Goal: Task Accomplishment & Management: Manage account settings

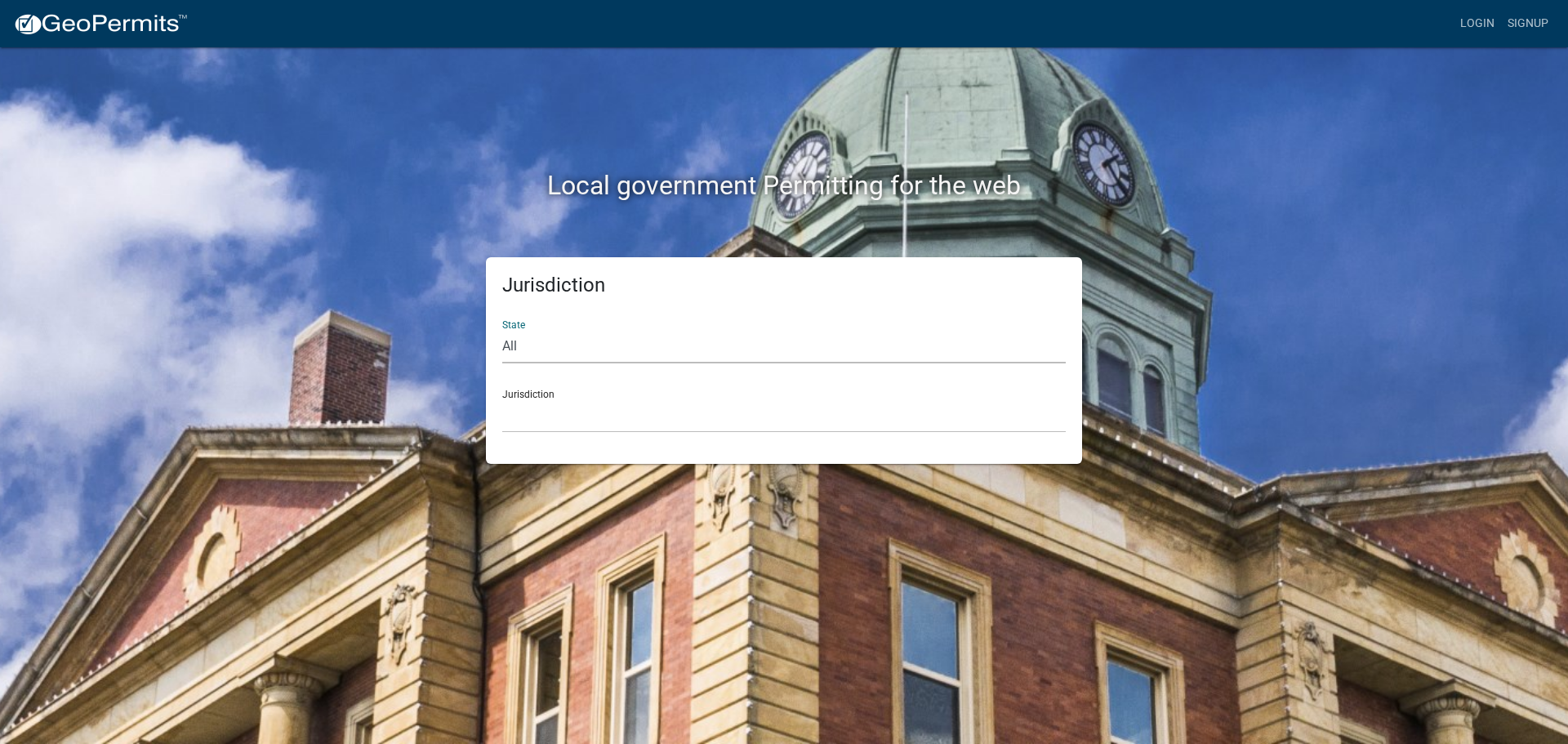
click at [639, 344] on select "All Colorado Georgia Indiana Iowa Kansas Minnesota Ohio South Carolina Wisconsin" at bounding box center [784, 347] width 564 height 33
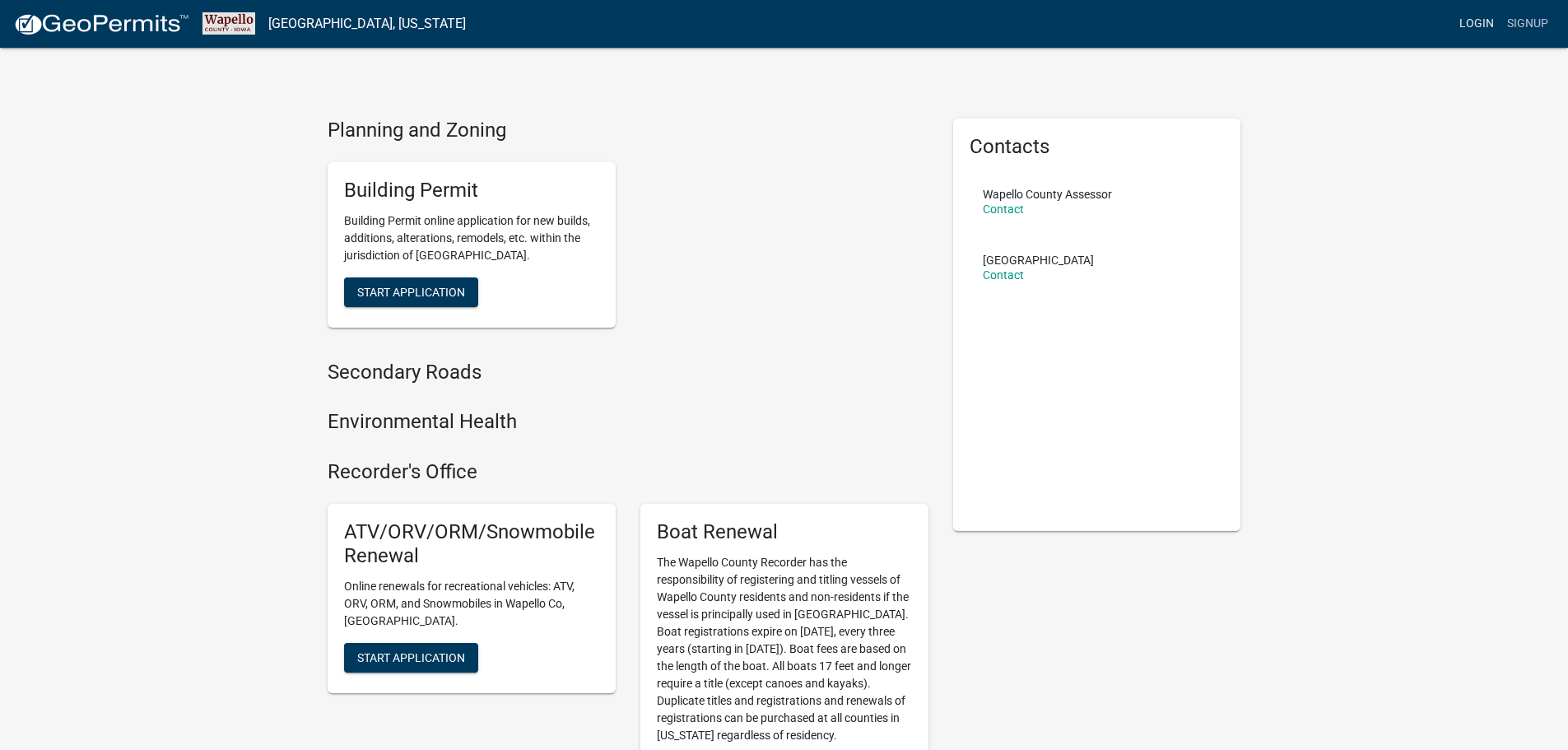
click at [1471, 24] on link "Login" at bounding box center [1476, 24] width 48 height 31
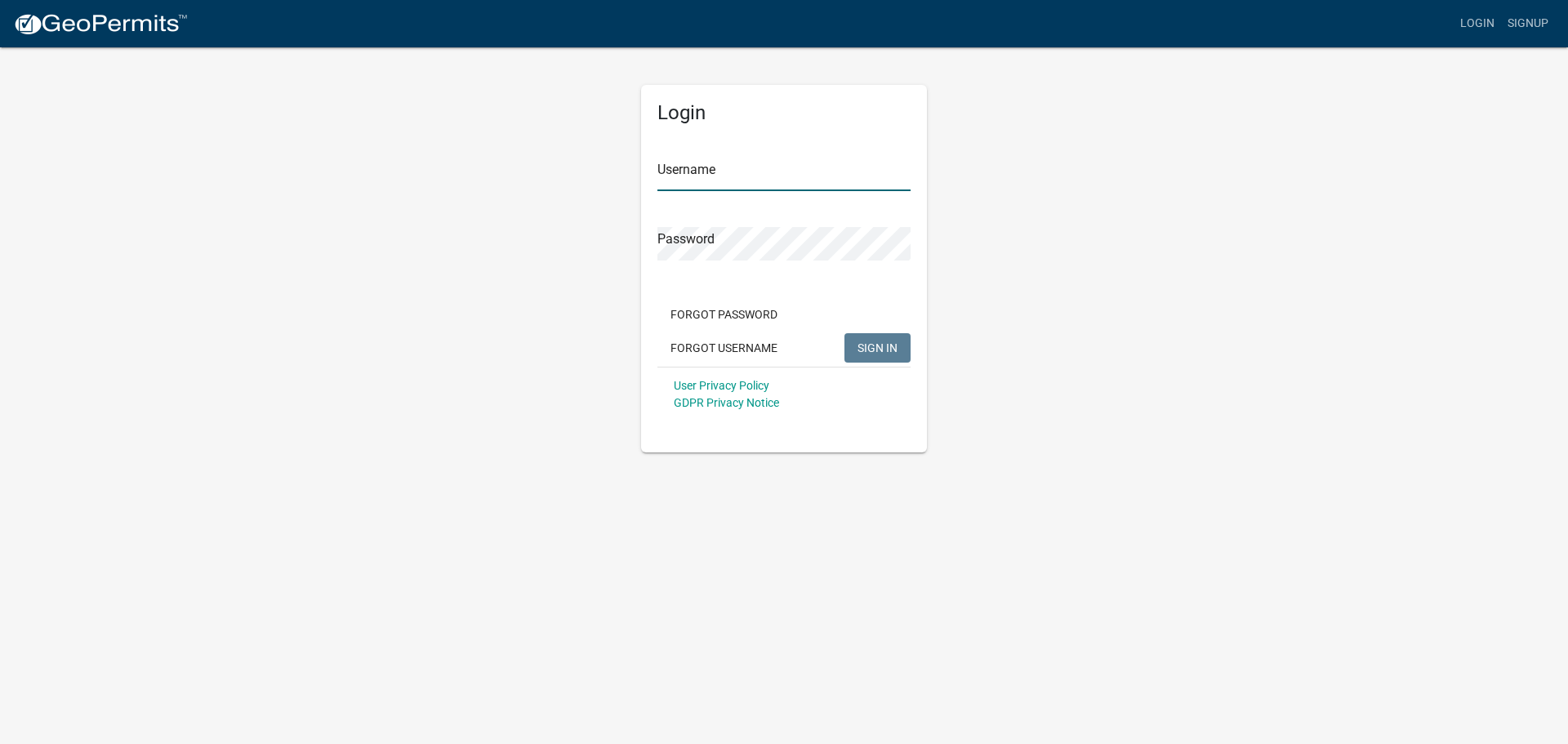
click at [826, 178] on input "Username" at bounding box center [784, 174] width 253 height 33
click at [746, 174] on input "Username" at bounding box center [784, 174] width 253 height 33
type input "j"
type input "[EMAIL_ADDRESS][DOMAIN_NAME]"
click at [130, 31] on img at bounding box center [100, 24] width 175 height 25
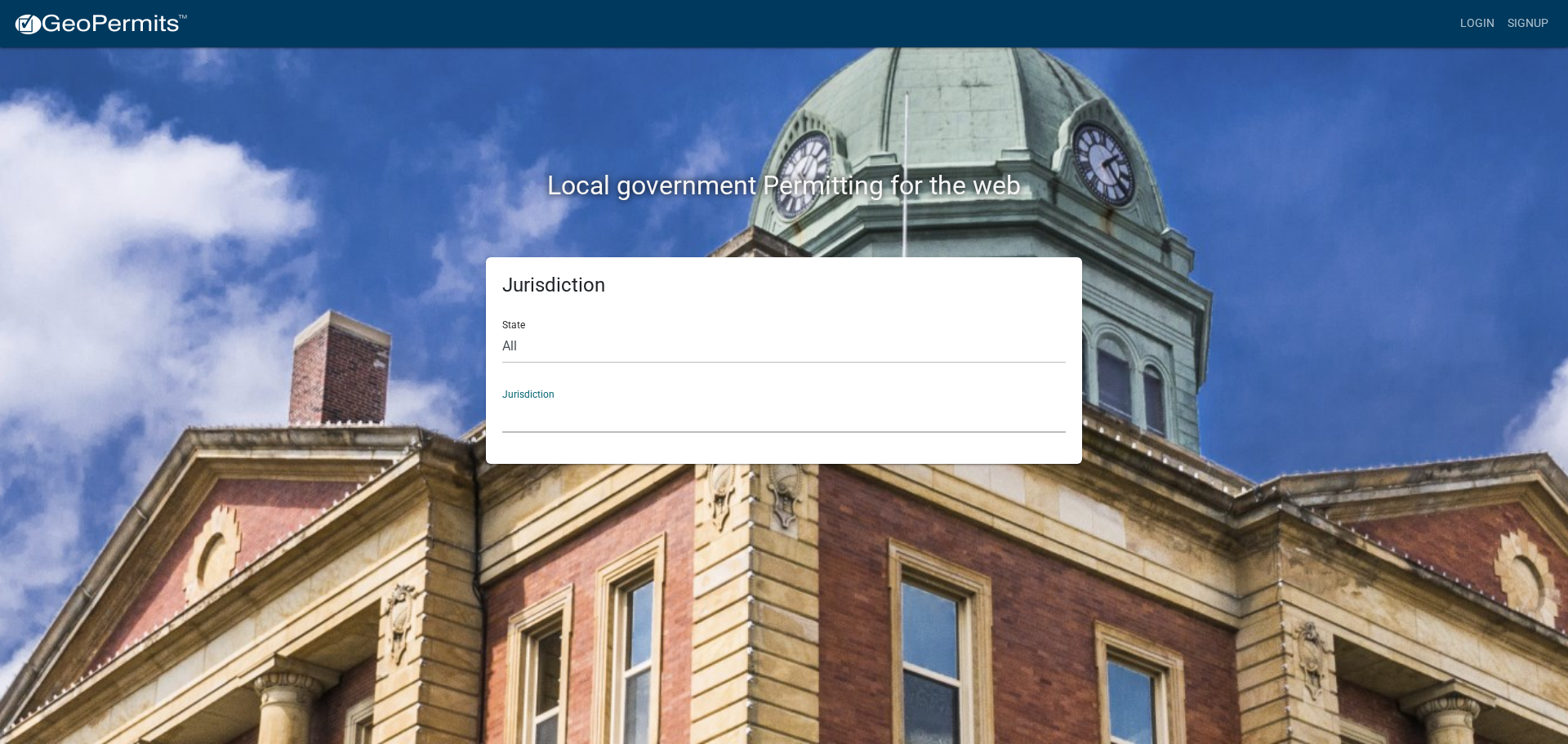
click at [549, 415] on select "[GEOGRAPHIC_DATA], [US_STATE] [GEOGRAPHIC_DATA], [US_STATE][PERSON_NAME][GEOGRA…" at bounding box center [784, 415] width 564 height 33
click at [474, 336] on div "Jurisdiction State All [US_STATE] [US_STATE] [US_STATE] [US_STATE] [US_STATE] […" at bounding box center [784, 360] width 621 height 207
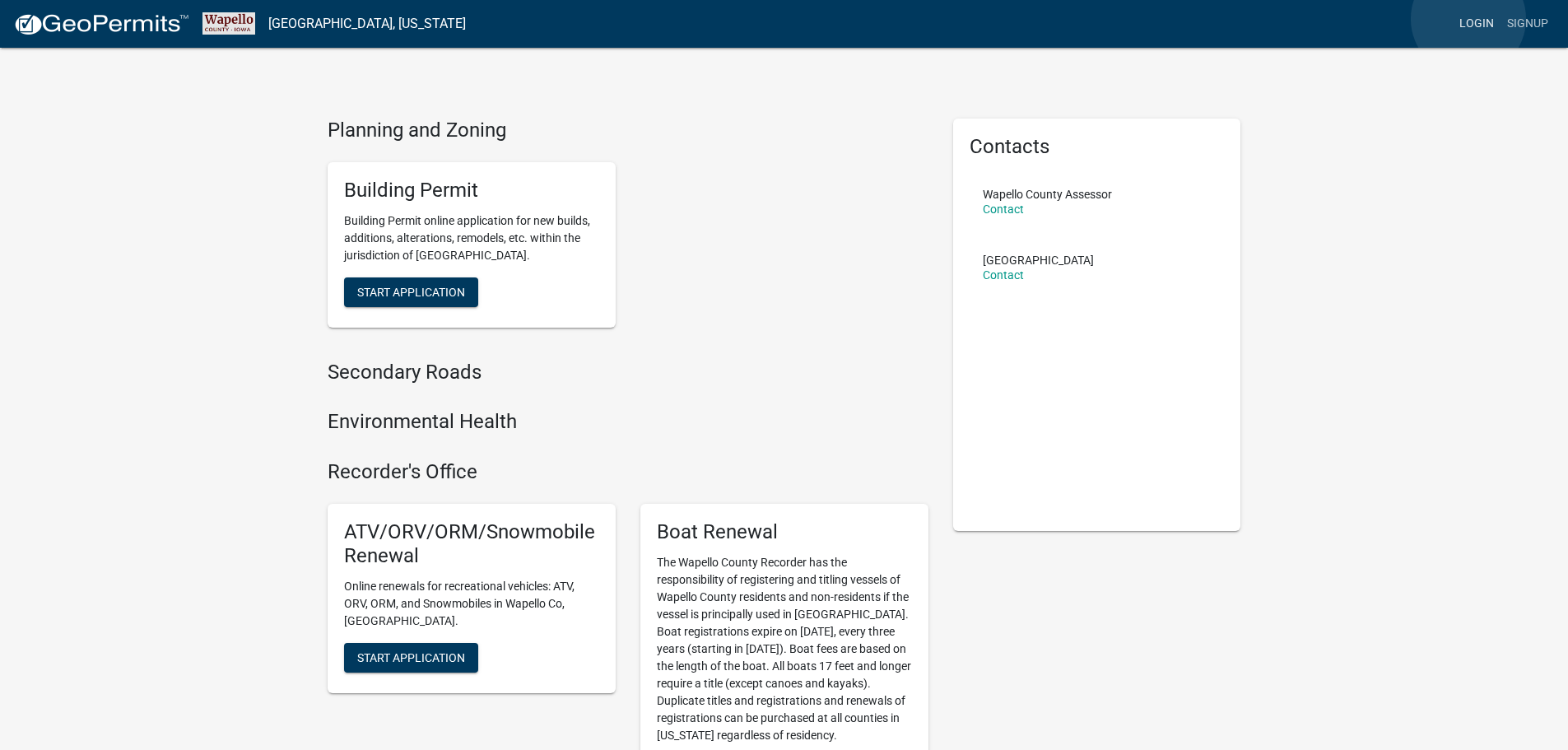
click at [1469, 19] on link "Login" at bounding box center [1476, 24] width 48 height 31
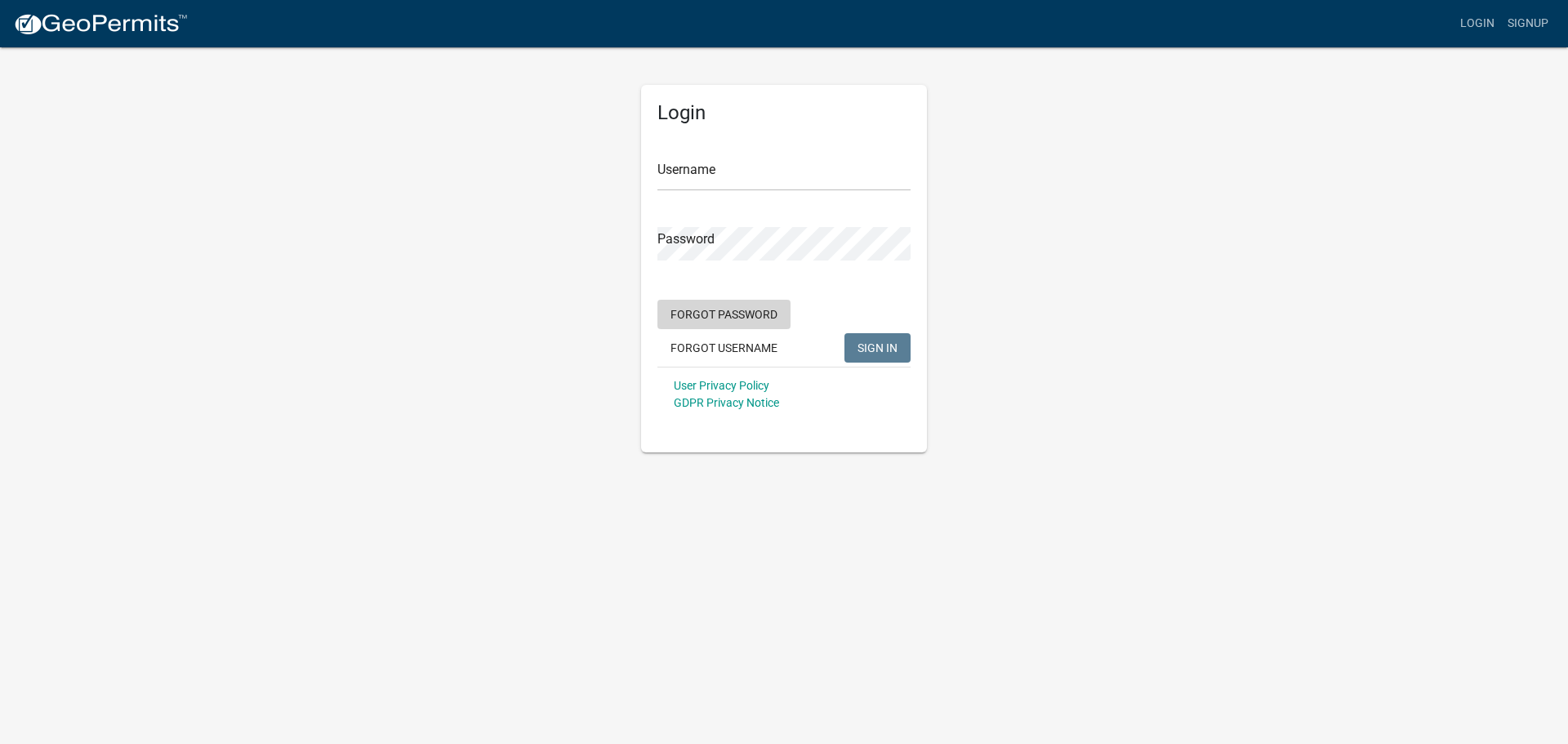
click at [748, 318] on button "Forgot Password" at bounding box center [723, 314] width 133 height 29
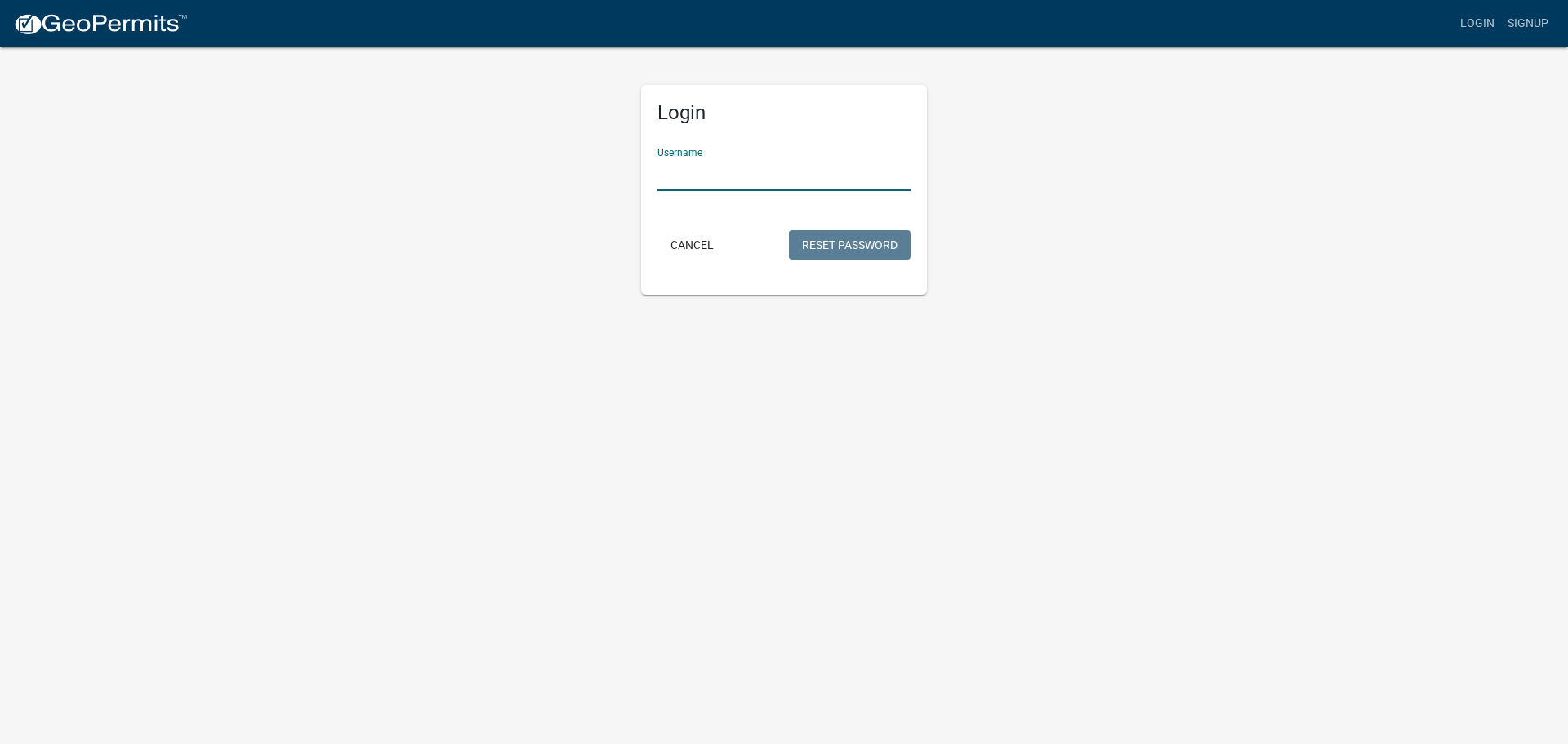
click at [706, 172] on input "Username" at bounding box center [784, 174] width 253 height 33
type input "[EMAIL_ADDRESS][DOMAIN_NAME]"
click at [829, 237] on button "Reset Password" at bounding box center [850, 245] width 122 height 29
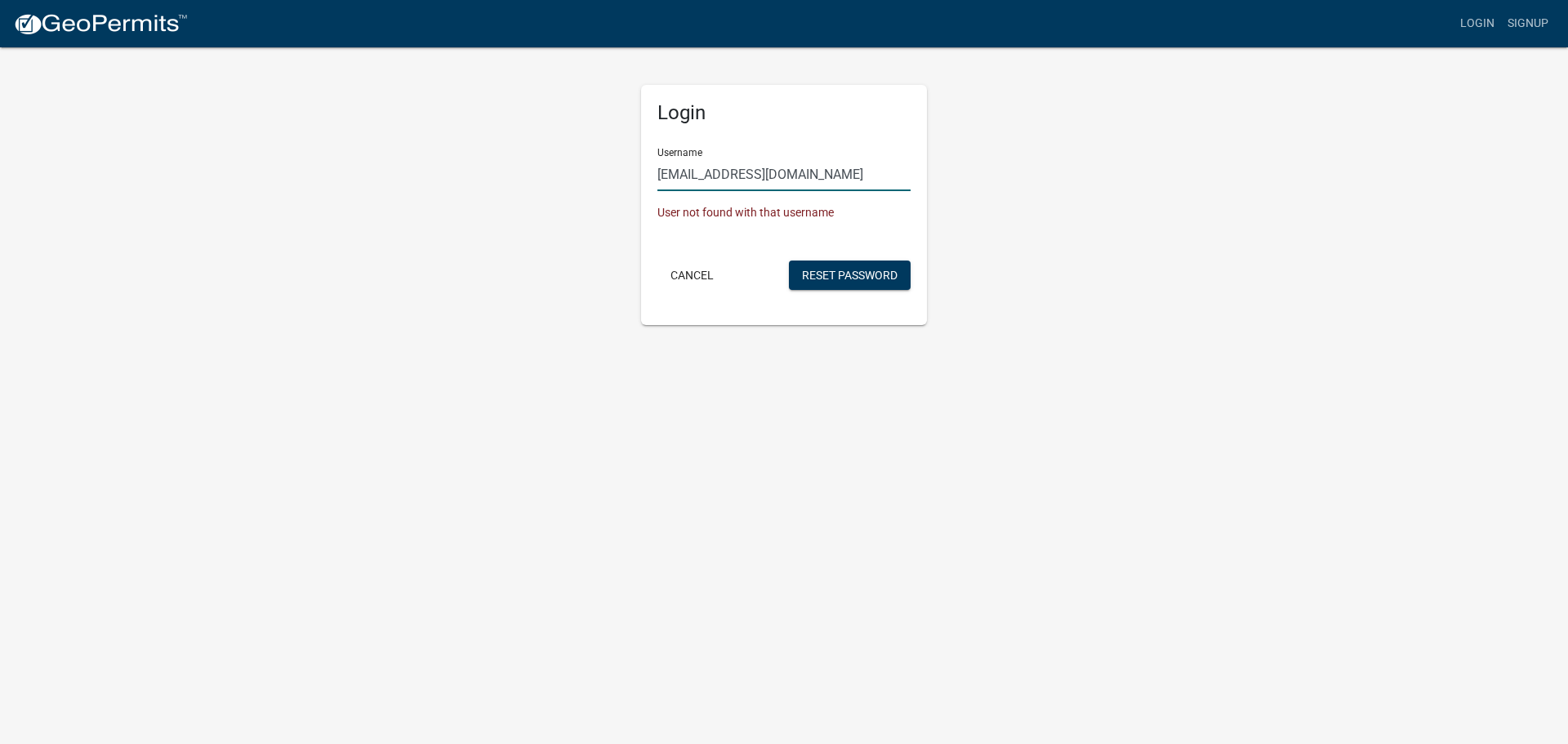
click at [755, 172] on input "[EMAIL_ADDRESS][DOMAIN_NAME]" at bounding box center [784, 174] width 253 height 33
click at [756, 173] on input "[EMAIL_ADDRESS][DOMAIN_NAME]" at bounding box center [784, 174] width 253 height 33
click at [693, 280] on button "Cancel" at bounding box center [692, 275] width 70 height 29
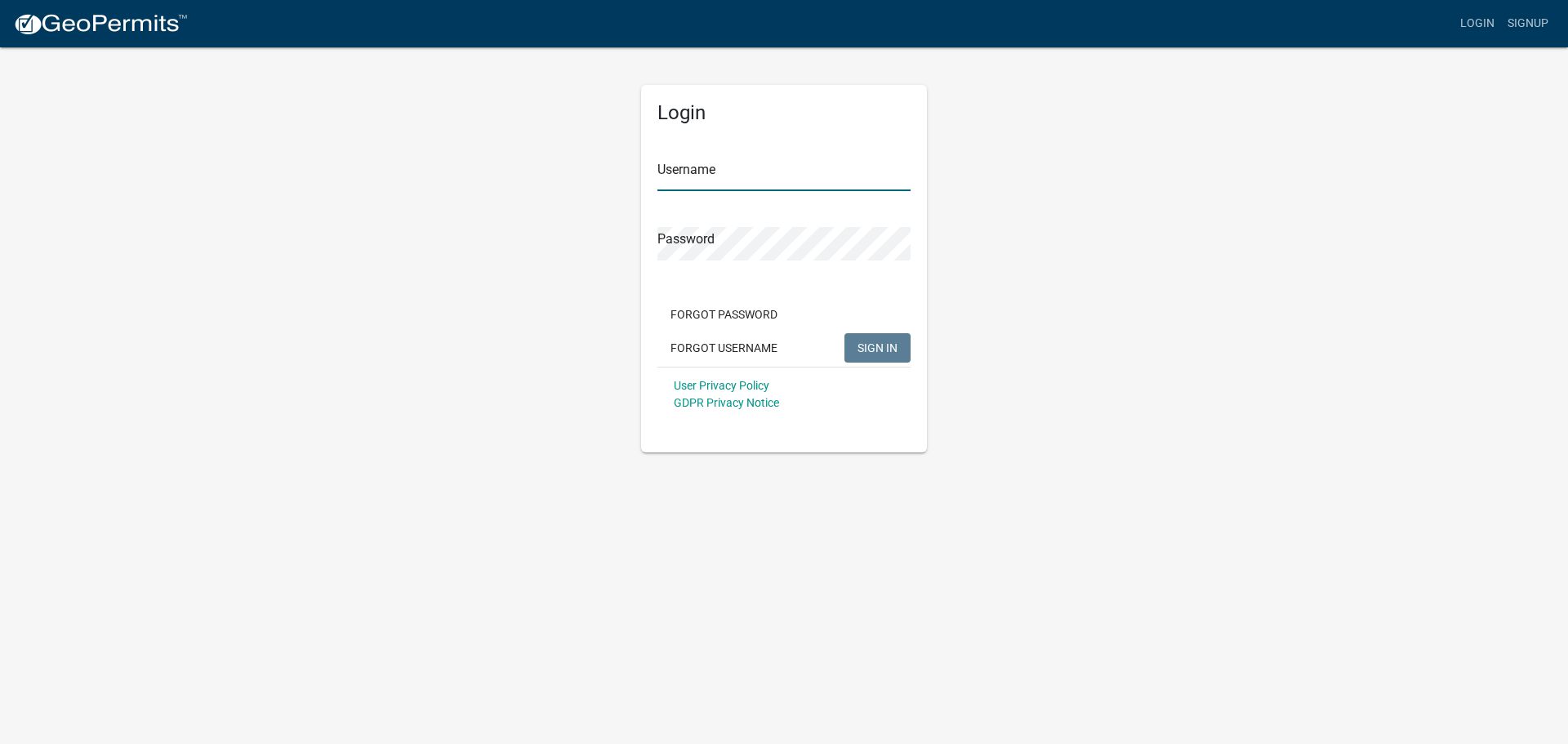
click at [682, 175] on input "Username" at bounding box center [784, 174] width 253 height 33
type input "bransom10"
